Goal: Transaction & Acquisition: Book appointment/travel/reservation

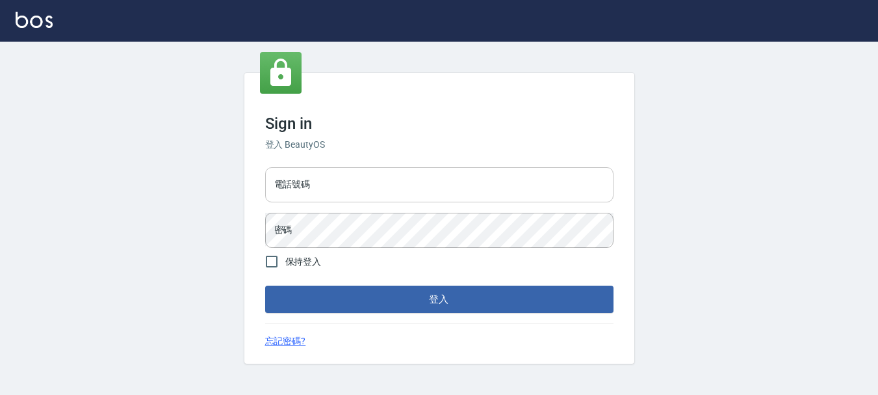
click at [359, 198] on input "電話號碼" at bounding box center [439, 184] width 348 height 35
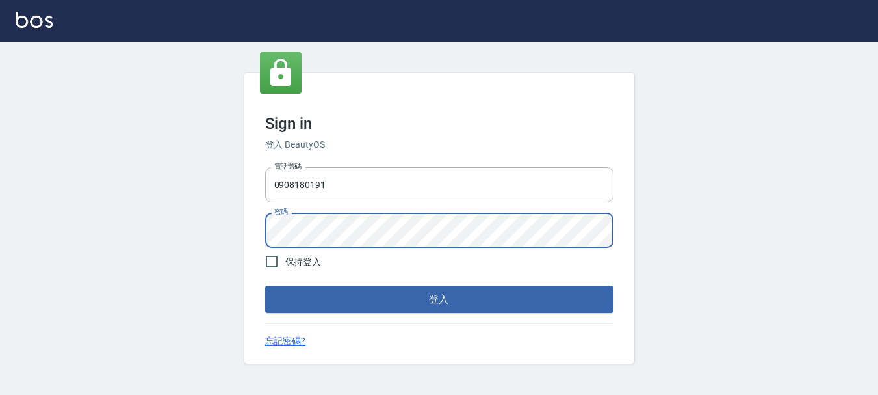
click at [265, 285] on button "登入" at bounding box center [439, 298] width 348 height 27
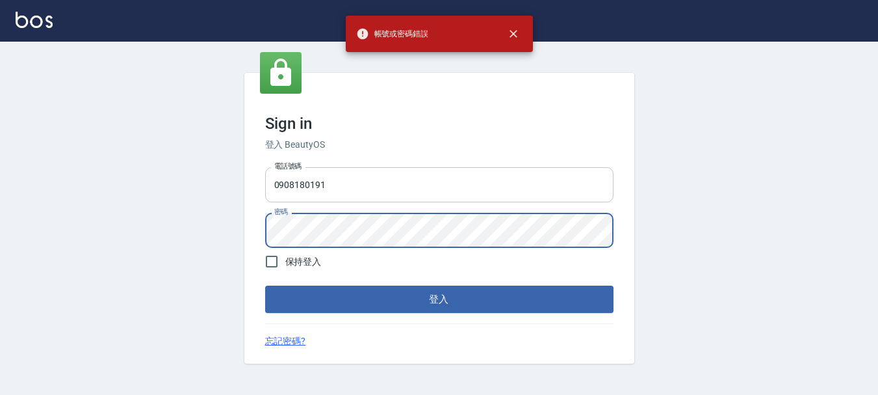
click at [348, 194] on input "0908180191" at bounding box center [439, 184] width 348 height 35
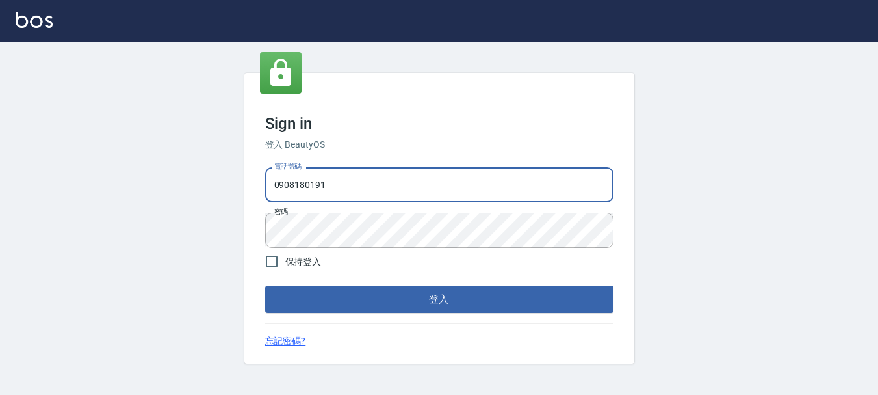
drag, startPoint x: 361, startPoint y: 190, endPoint x: 148, endPoint y: 202, distance: 213.5
click at [148, 202] on div "Sign in 登入 BeautyOS 電話號碼 [PHONE_NUMBER] 電話號碼 密碼 密碼 保持登入 登入 忘記密碼?" at bounding box center [439, 218] width 878 height 353
type input "0936968141"
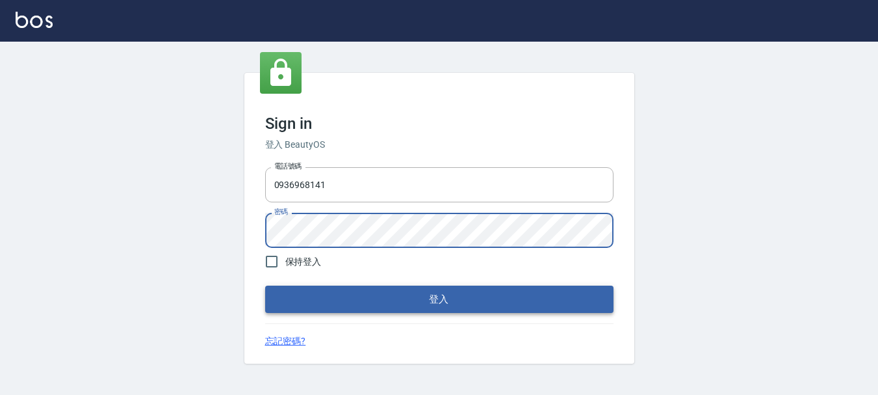
click at [425, 309] on button "登入" at bounding box center [439, 298] width 348 height 27
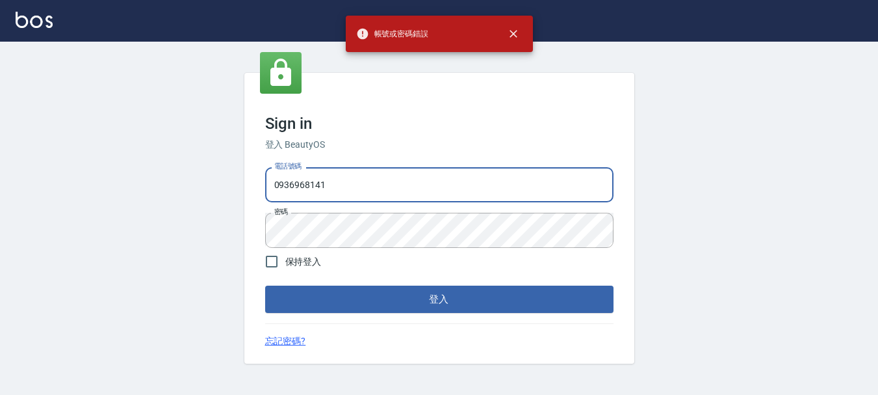
drag, startPoint x: 335, startPoint y: 190, endPoint x: 119, endPoint y: 172, distance: 217.3
click at [119, 172] on div "Sign in 登入 BeautyOS 電話號碼 [PHONE_NUMBER] 電話號碼 密碼 密碼 保持登入 登入 忘記密碼?" at bounding box center [439, 218] width 878 height 353
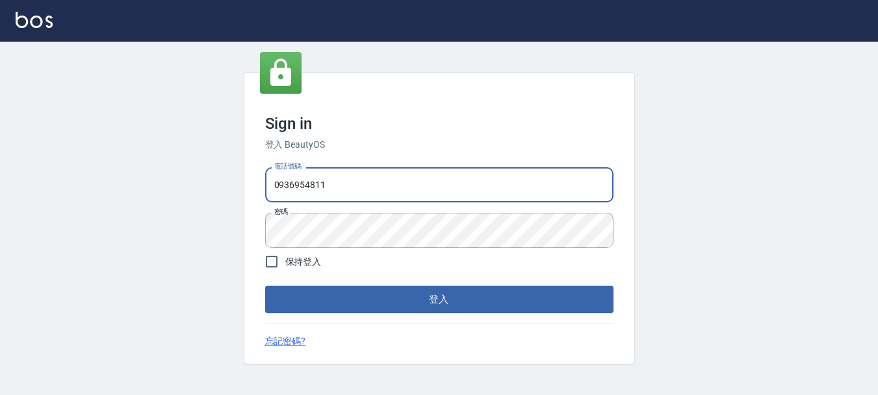
type input "0936954811"
click at [0, 259] on div "Sign in 登入 BeautyOS 電話號碼 [PHONE_NUMBER] 電話號碼 密碼 密碼 保持登入 登入 忘記密碼?" at bounding box center [439, 218] width 878 height 353
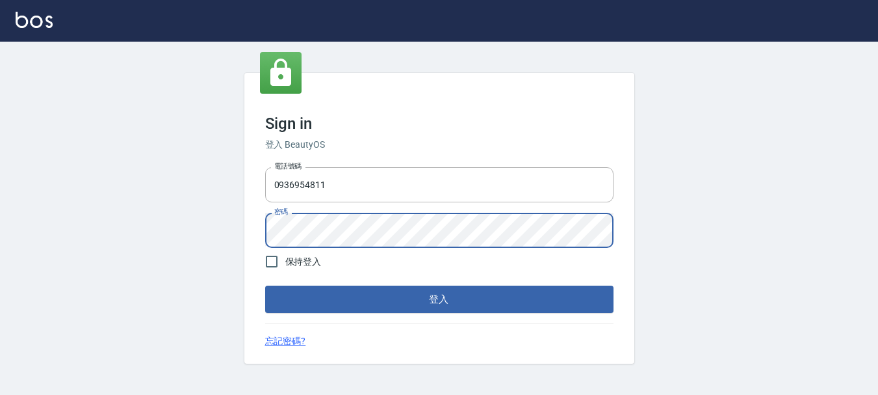
click at [265, 285] on button "登入" at bounding box center [439, 298] width 348 height 27
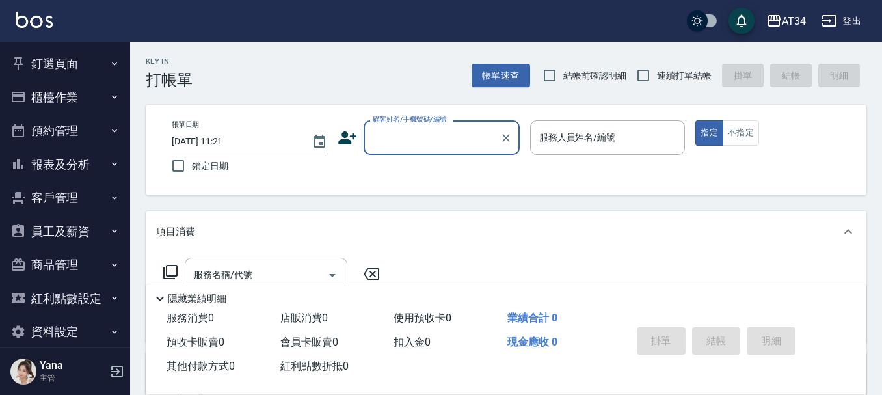
click at [66, 135] on button "預約管理" at bounding box center [65, 131] width 120 height 34
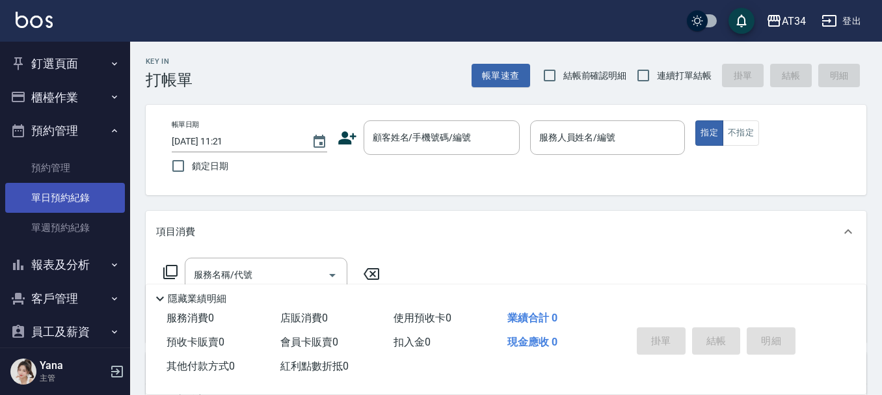
click at [44, 197] on link "單日預約紀錄" at bounding box center [65, 198] width 120 height 30
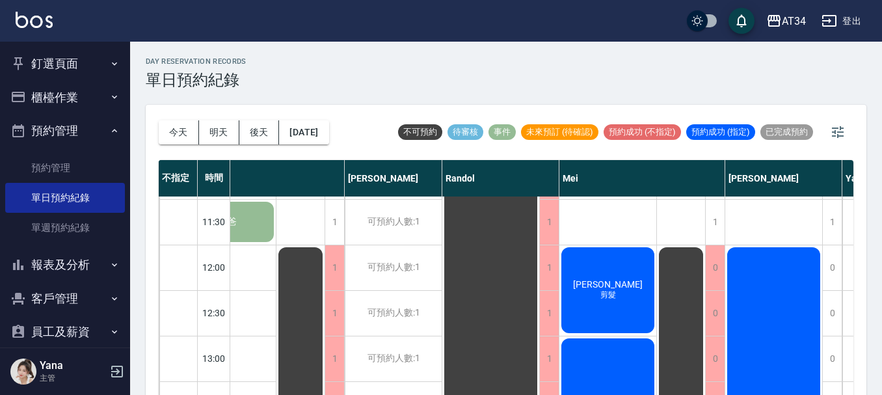
scroll to position [65, 266]
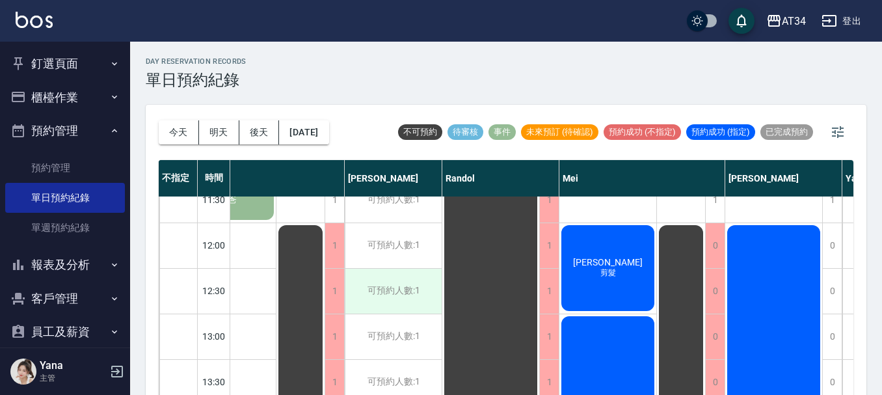
click at [402, 282] on div "可預約人數:1" at bounding box center [393, 291] width 97 height 45
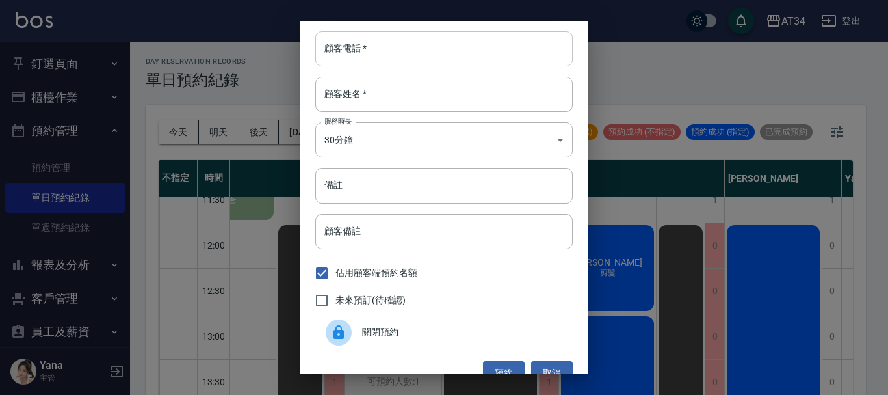
click at [432, 43] on input "顧客電話   *" at bounding box center [443, 48] width 257 height 35
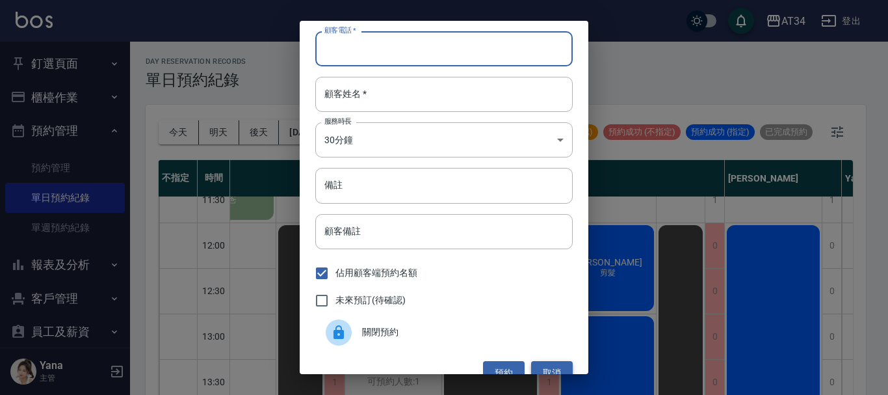
click at [551, 370] on button "取消" at bounding box center [552, 373] width 42 height 24
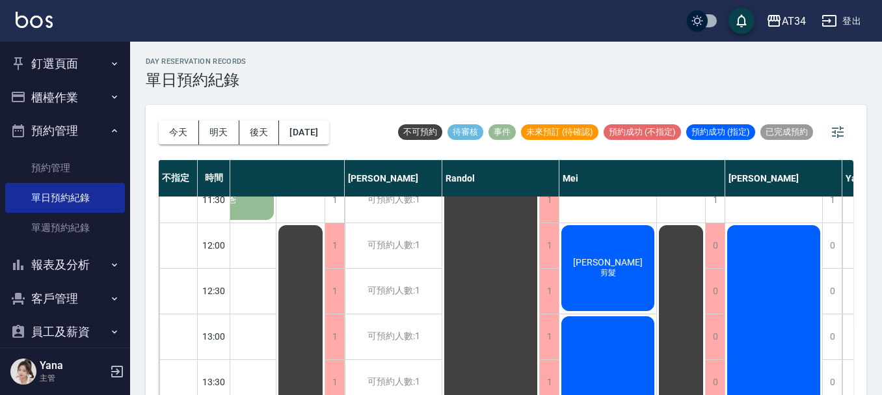
drag, startPoint x: 580, startPoint y: 386, endPoint x: 598, endPoint y: 382, distance: 18.6
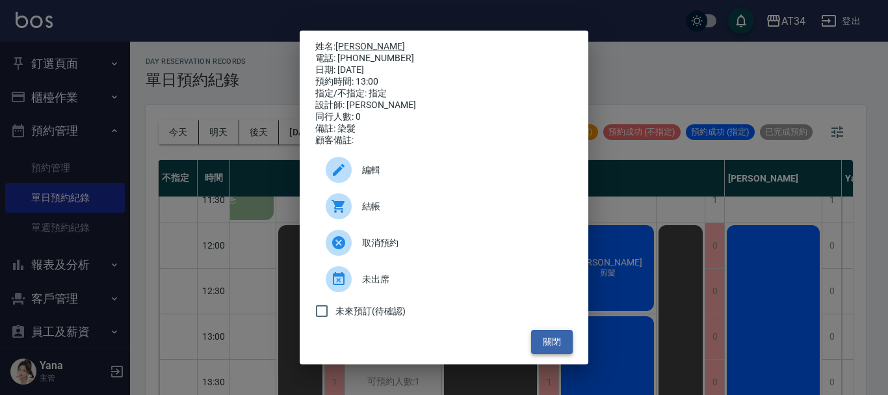
click at [542, 354] on button "關閉" at bounding box center [552, 342] width 42 height 24
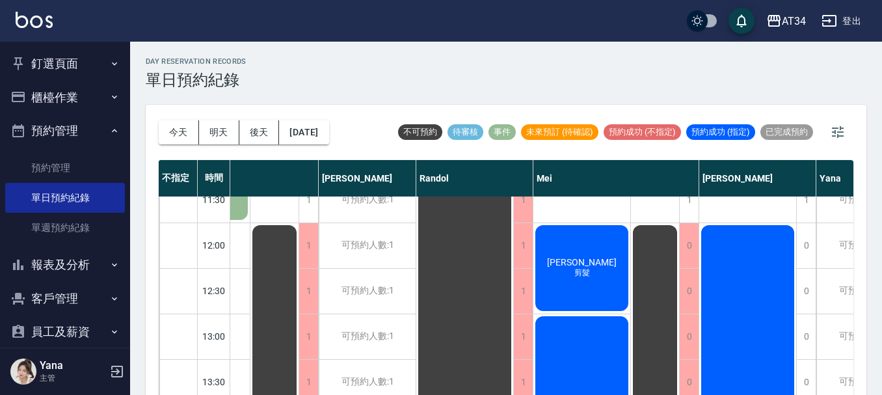
scroll to position [65, 290]
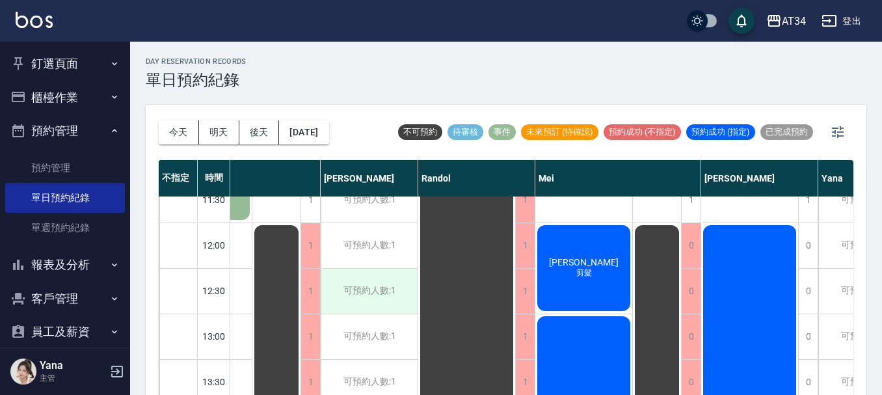
click at [374, 291] on div "可預約人數:1" at bounding box center [369, 291] width 97 height 45
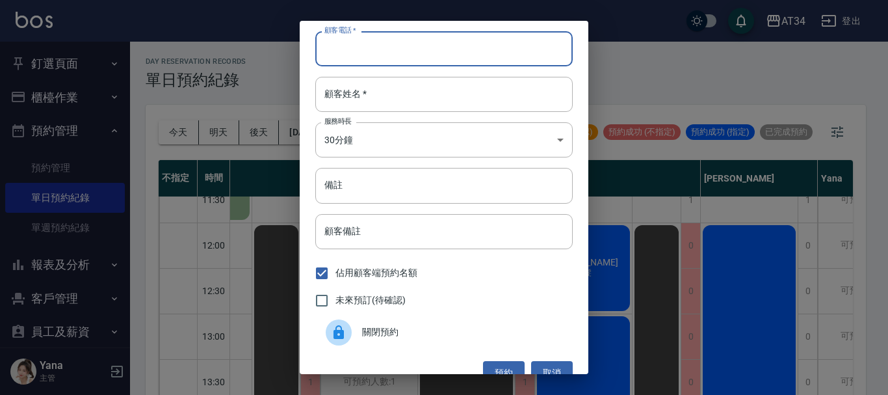
click at [380, 50] on input "顧客電話   *" at bounding box center [443, 48] width 257 height 35
type input "0937108853"
click at [395, 105] on input "顧客姓名   *" at bounding box center [443, 94] width 257 height 35
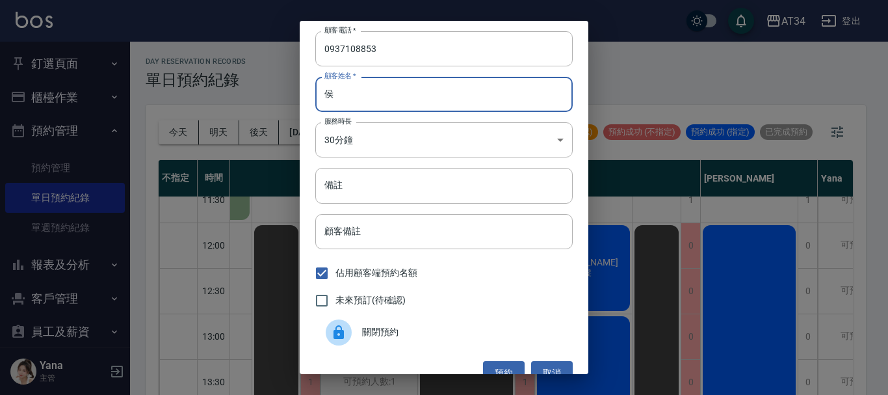
type input "侯"
click at [342, 296] on span "未來預訂(待確認)" at bounding box center [370, 300] width 70 height 14
click at [335, 296] on input "未來預訂(待確認)" at bounding box center [321, 300] width 27 height 27
checkbox input "true"
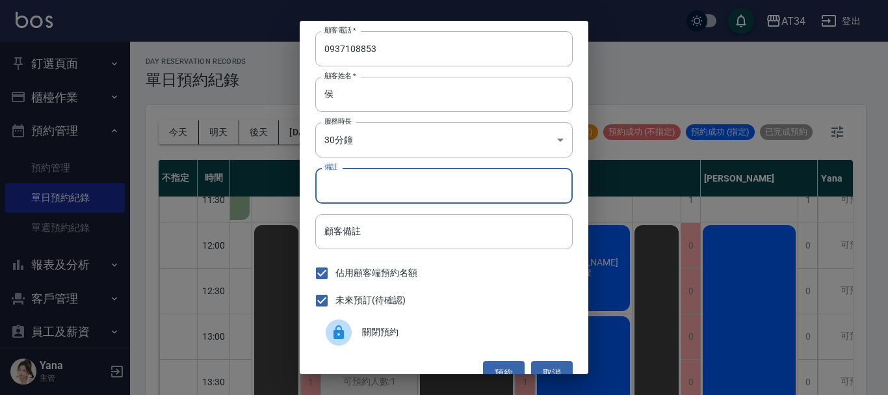
click at [395, 187] on input "備註" at bounding box center [443, 185] width 257 height 35
type input "sc"
click at [490, 363] on button "預約" at bounding box center [504, 373] width 42 height 24
